Goal: Find specific page/section: Find specific page/section

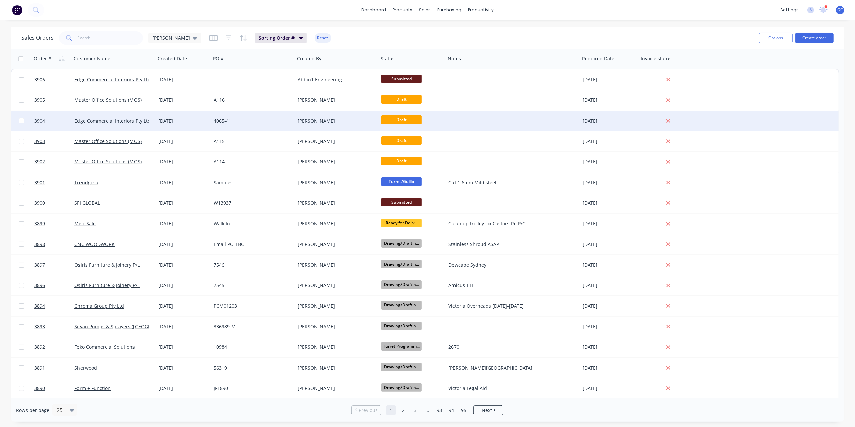
click at [248, 121] on div "4065-41" at bounding box center [251, 120] width 74 height 7
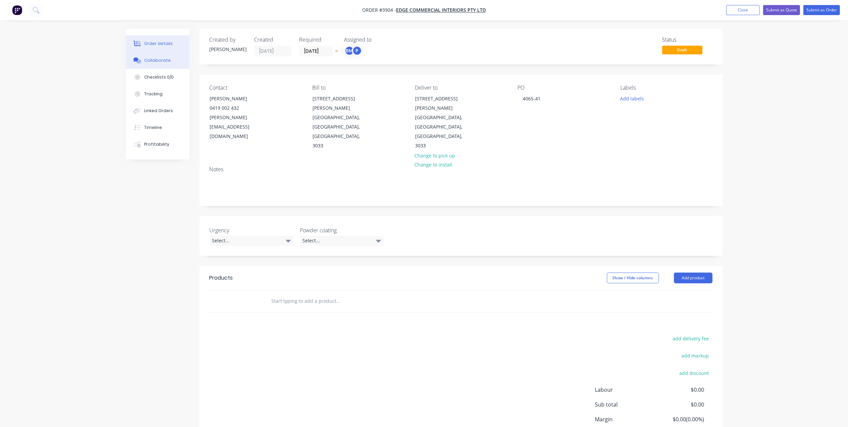
click at [154, 59] on div "Collaborate" at bounding box center [157, 60] width 26 height 6
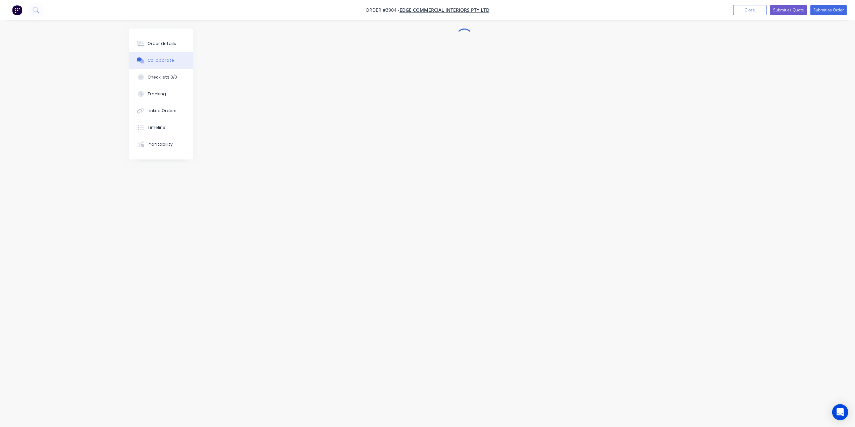
click at [159, 54] on button "Collaborate" at bounding box center [161, 60] width 64 height 17
click at [172, 44] on div "Order details" at bounding box center [162, 44] width 29 height 6
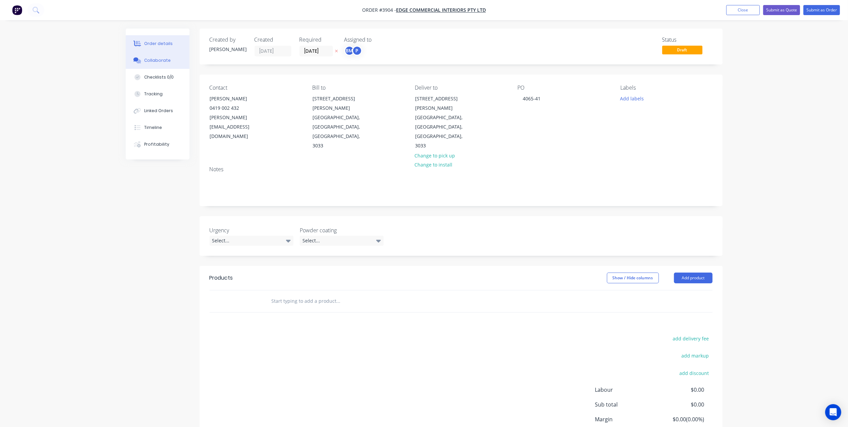
click at [166, 63] on button "Collaborate" at bounding box center [158, 60] width 64 height 17
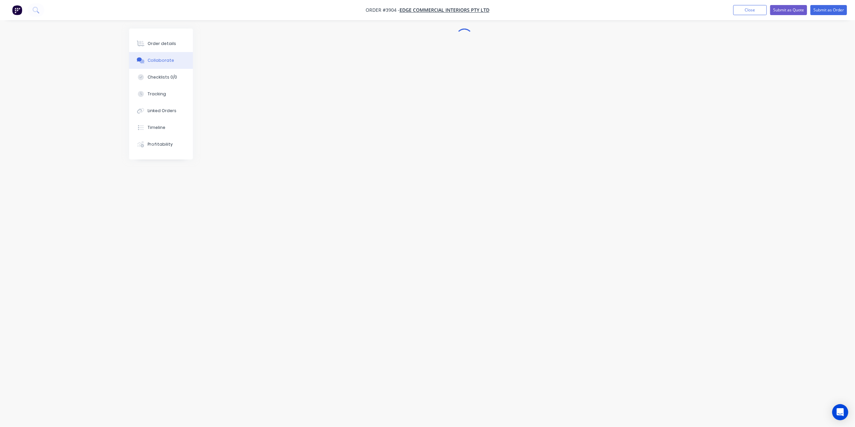
click at [434, 159] on div at bounding box center [427, 201] width 597 height 344
click at [180, 43] on button "Order details" at bounding box center [158, 43] width 64 height 17
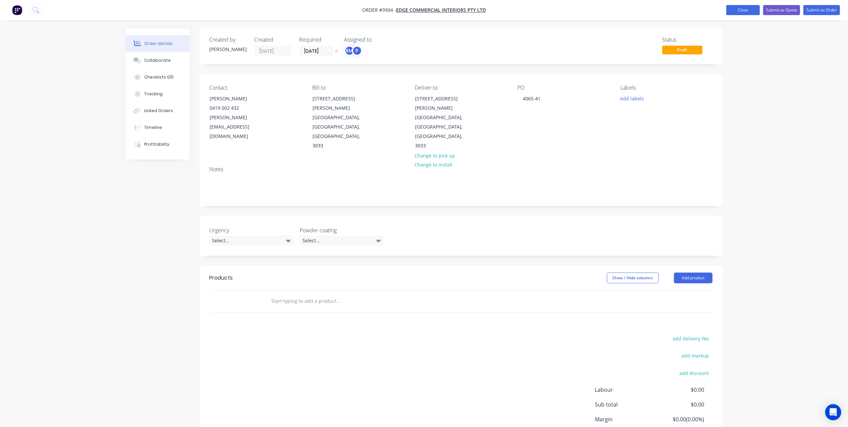
click at [741, 12] on button "Close" at bounding box center [744, 10] width 34 height 10
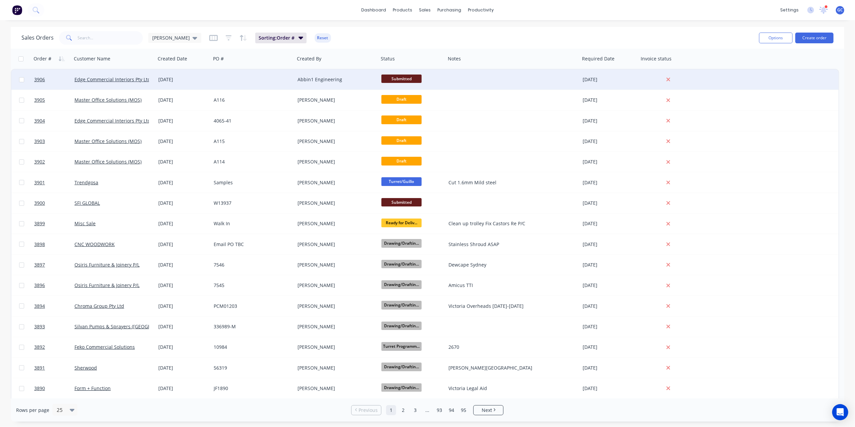
click at [222, 79] on div at bounding box center [253, 79] width 84 height 20
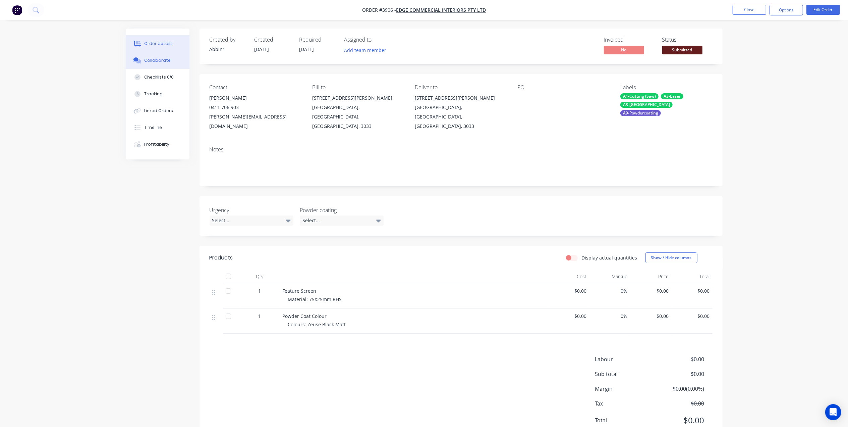
click at [162, 55] on button "Collaborate" at bounding box center [158, 60] width 64 height 17
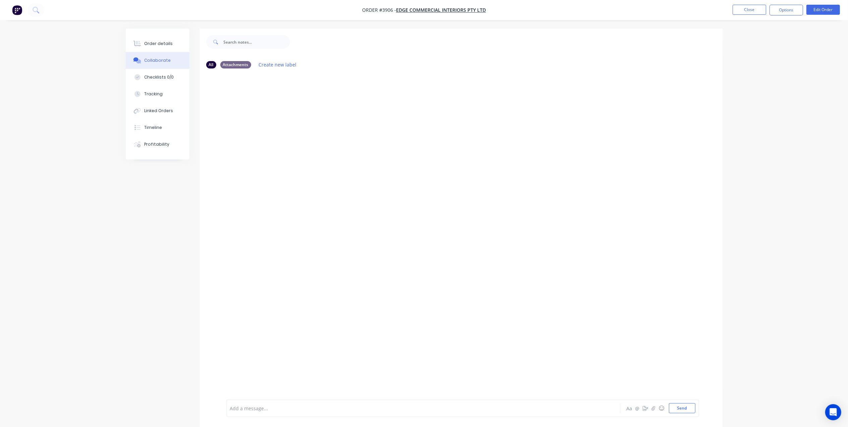
drag, startPoint x: 174, startPoint y: 43, endPoint x: 195, endPoint y: 35, distance: 22.1
click at [175, 42] on button "Order details" at bounding box center [158, 43] width 64 height 17
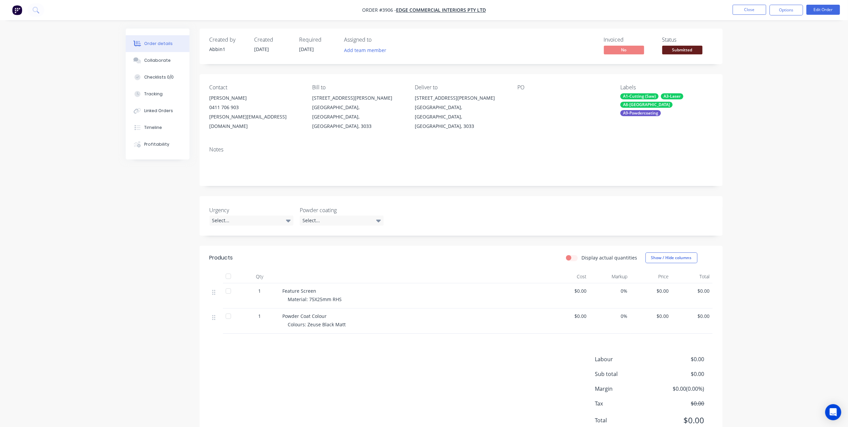
click at [743, 15] on nav "Order #3906 - Edge Commercial Interiors Pty Ltd Close Options Edit Order" at bounding box center [424, 10] width 848 height 20
click at [743, 9] on button "Close" at bounding box center [750, 10] width 34 height 10
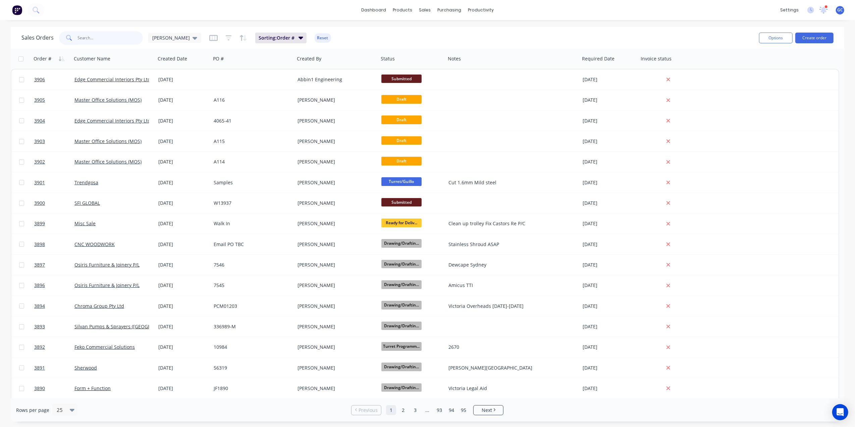
click at [111, 35] on input "text" at bounding box center [110, 37] width 65 height 13
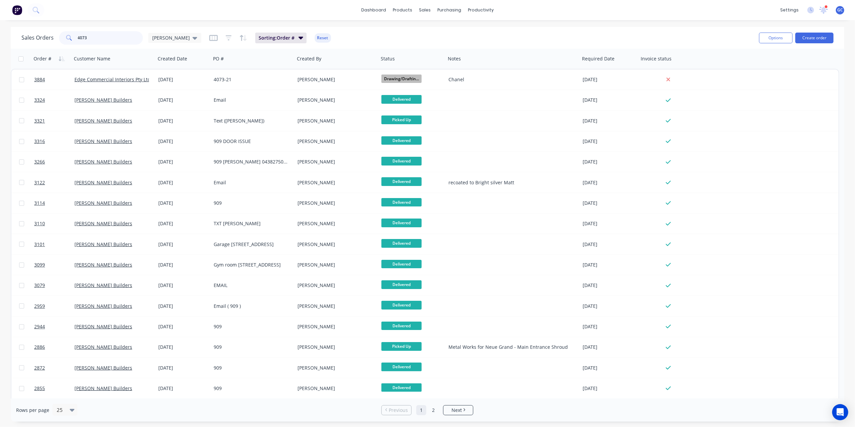
type input "4073"
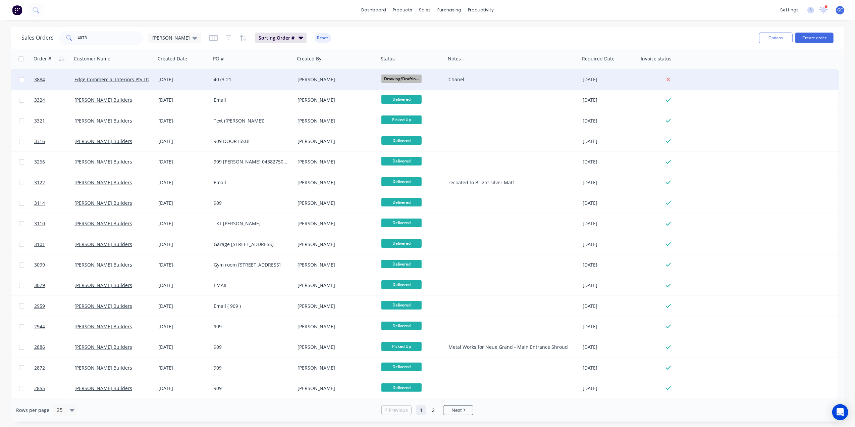
click at [258, 84] on div "4073-21" at bounding box center [253, 79] width 84 height 20
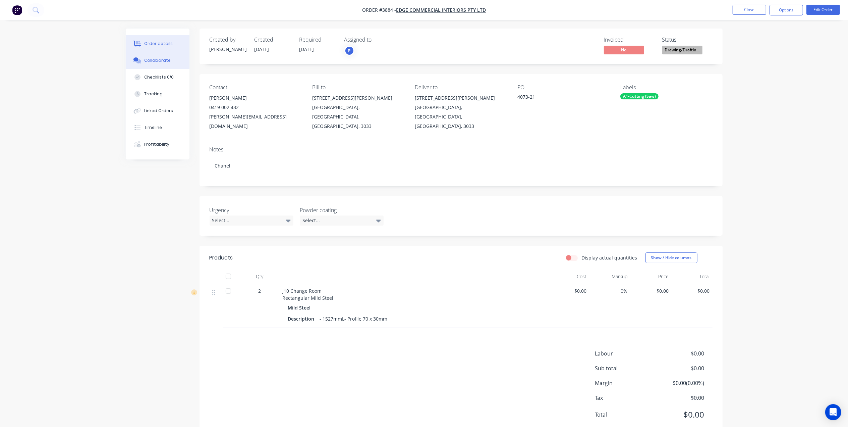
click at [167, 61] on div "Collaborate" at bounding box center [157, 60] width 26 height 6
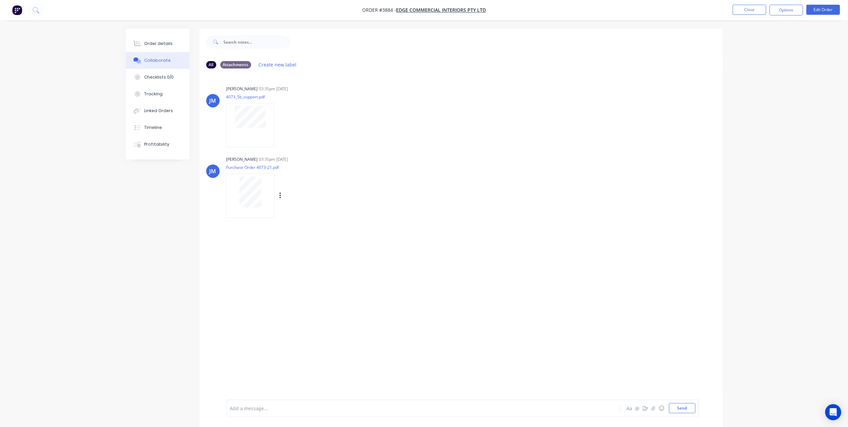
click at [236, 182] on div at bounding box center [250, 191] width 42 height 31
click at [159, 34] on div "Order details Collaborate Checklists 0/0 Tracking Linked Orders Timeline Profit…" at bounding box center [158, 94] width 64 height 131
click at [744, 9] on button "Close" at bounding box center [750, 10] width 34 height 10
